Goal: Entertainment & Leisure: Consume media (video, audio)

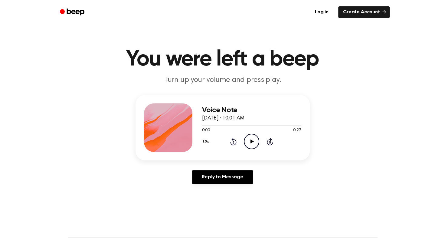
click at [251, 139] on icon "Play Audio" at bounding box center [251, 141] width 15 height 15
click at [252, 146] on icon "Pause Audio" at bounding box center [251, 141] width 15 height 15
click at [249, 142] on icon "Play Audio" at bounding box center [251, 141] width 15 height 15
click at [251, 142] on icon at bounding box center [252, 141] width 3 height 4
click at [251, 142] on icon "Pause Audio" at bounding box center [251, 141] width 15 height 15
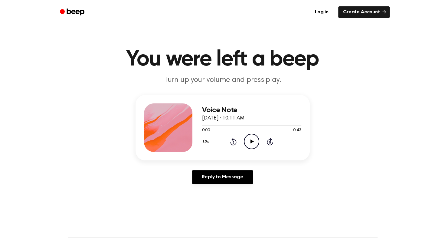
click at [251, 142] on icon at bounding box center [252, 141] width 3 height 4
click at [252, 143] on icon "Pause Audio" at bounding box center [251, 141] width 15 height 15
click at [251, 142] on icon at bounding box center [252, 141] width 3 height 4
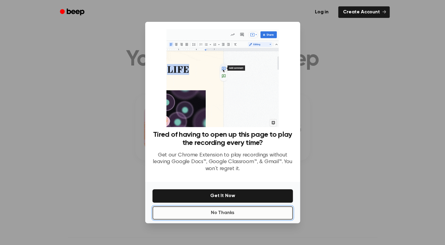
click at [285, 211] on button "No Thanks" at bounding box center [223, 212] width 141 height 13
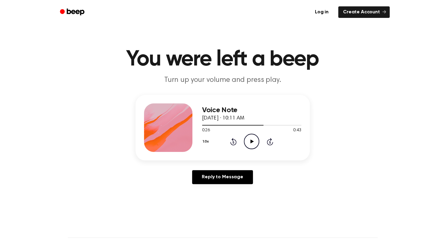
click at [251, 143] on icon "Play Audio" at bounding box center [251, 141] width 15 height 15
click at [246, 145] on icon "Play Audio" at bounding box center [251, 141] width 15 height 15
click at [257, 143] on icon "Pause Audio" at bounding box center [251, 141] width 15 height 15
click at [254, 144] on icon "Play Audio" at bounding box center [251, 141] width 15 height 15
click at [253, 140] on icon "Play Audio" at bounding box center [251, 141] width 15 height 15
